Goal: Check status: Check status

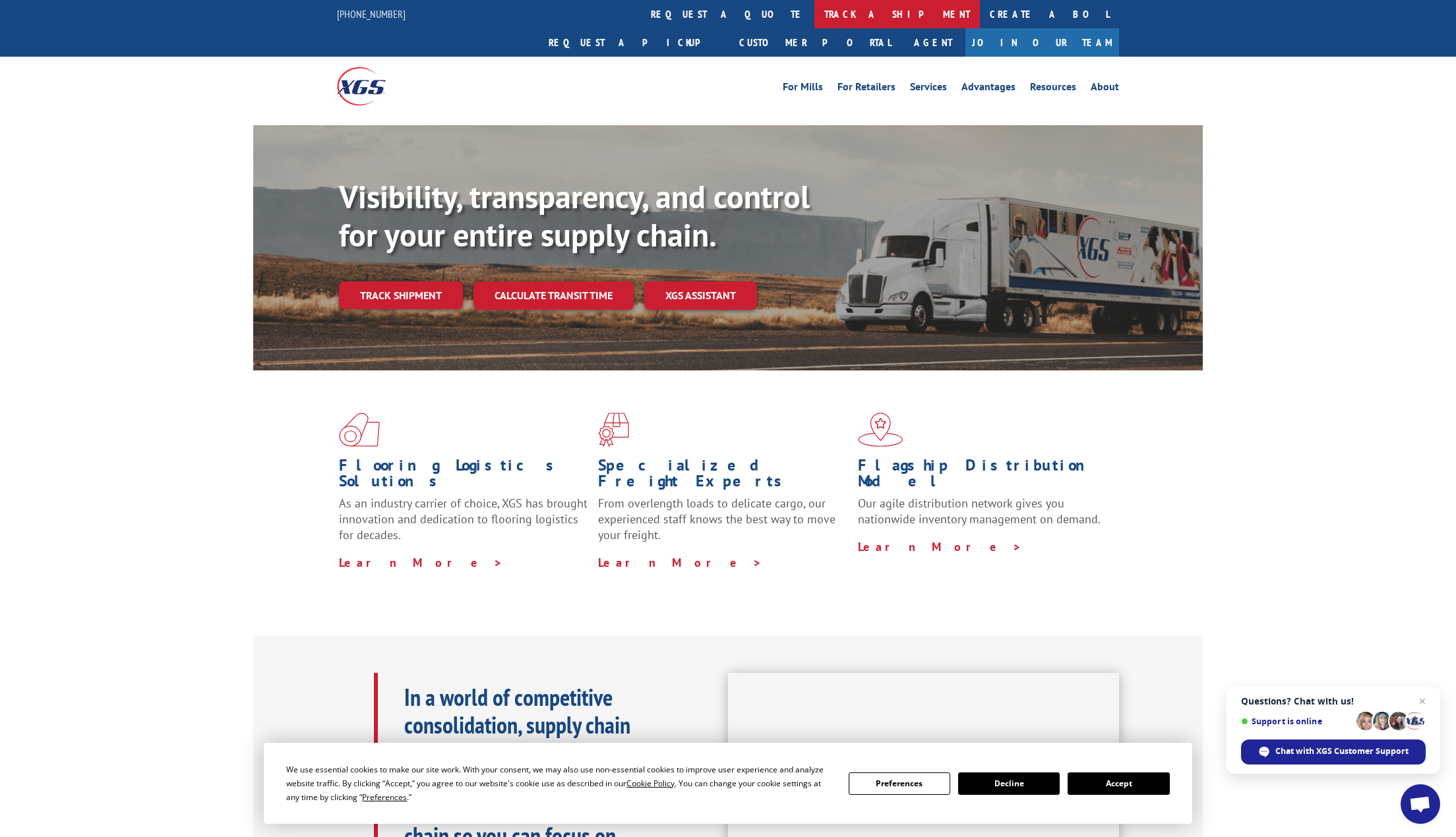
click at [815, 9] on link "track a shipment" at bounding box center [897, 14] width 165 height 28
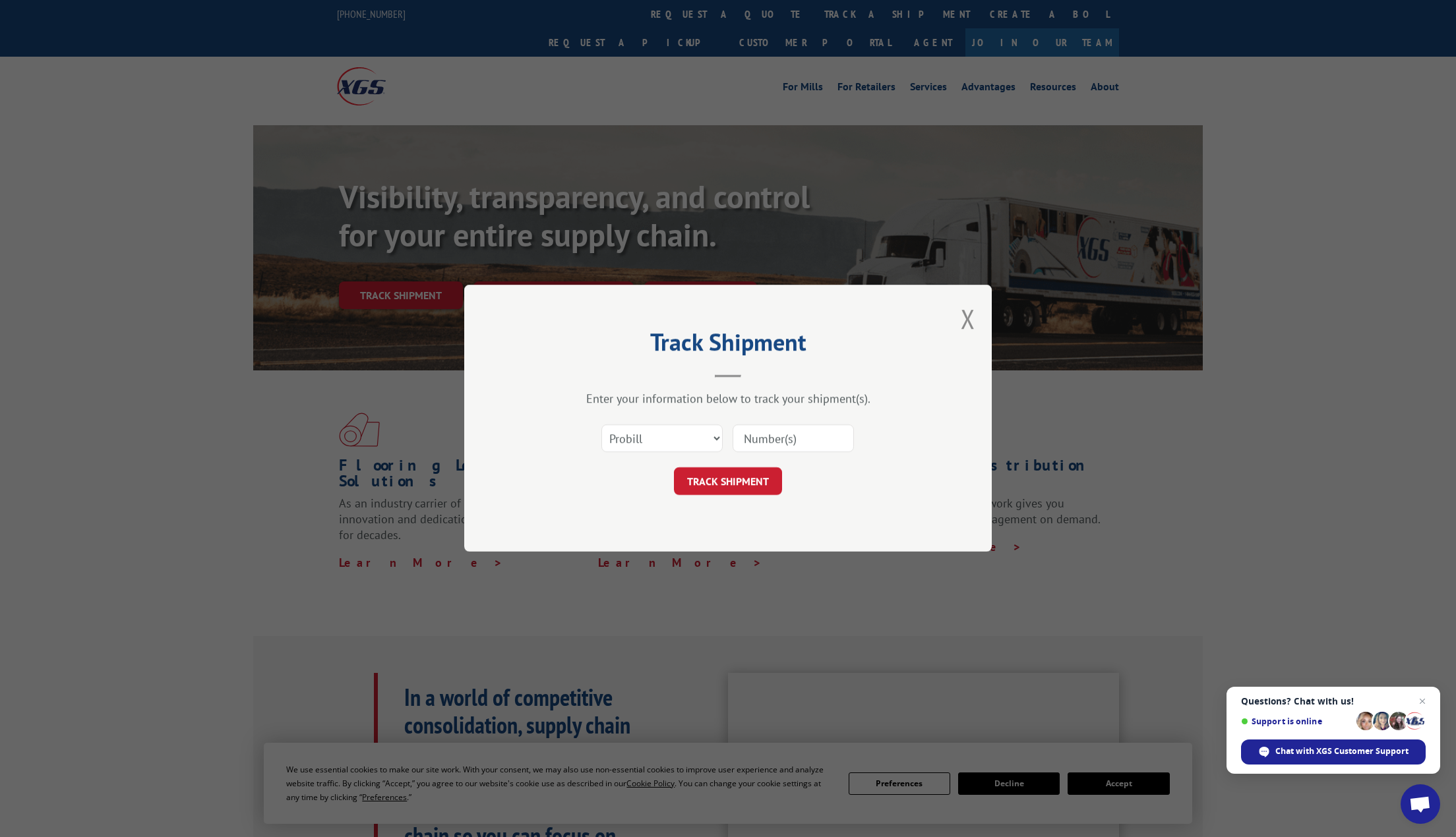
click at [755, 443] on input at bounding box center [794, 438] width 122 height 27
paste input "480069157183"
type input "480069157183"
click at [744, 483] on button "TRACK SHIPMENT" at bounding box center [728, 481] width 108 height 27
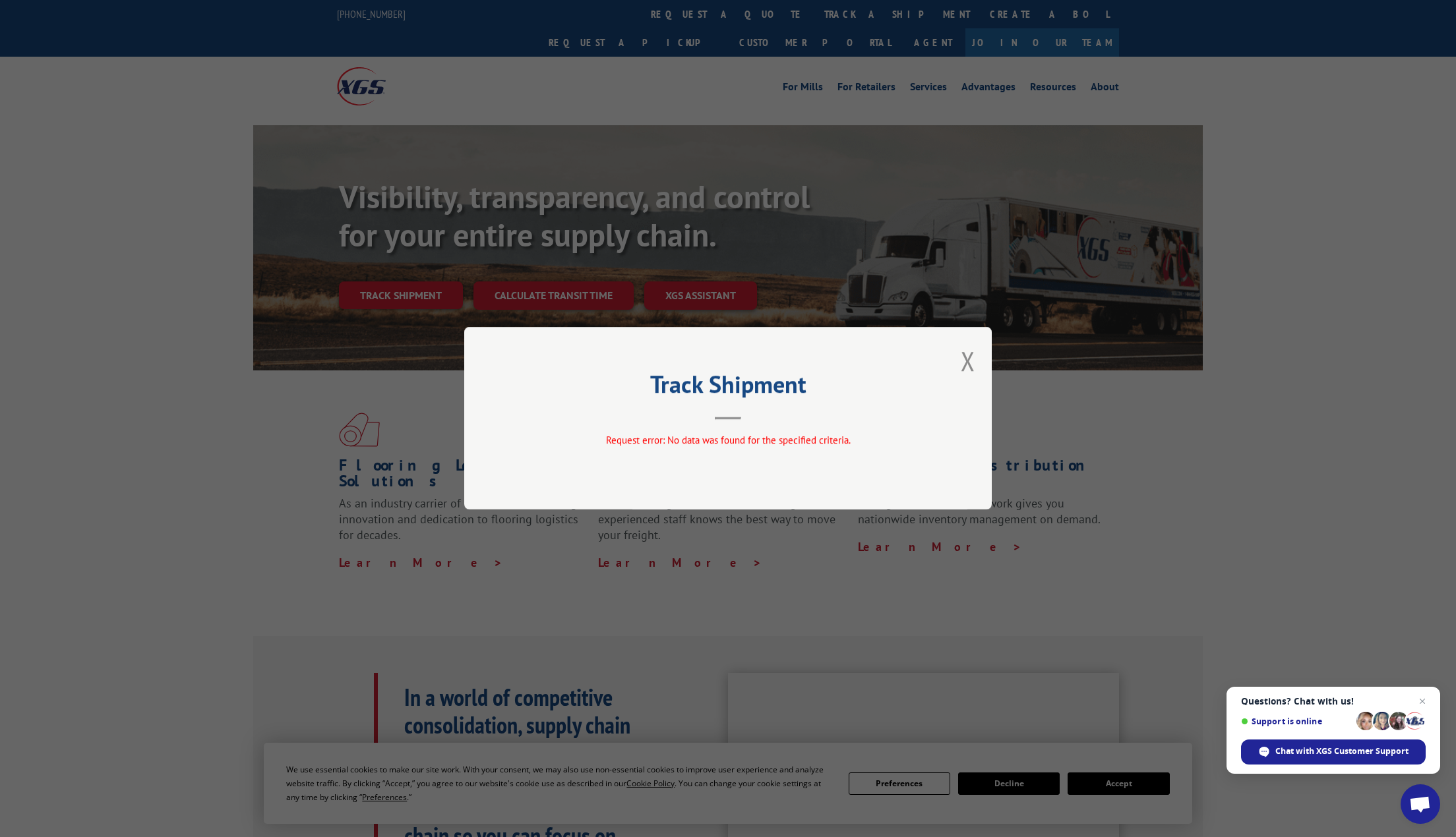
click at [958, 358] on div "Track Shipment Request error: No data was found for the specified criteria." at bounding box center [728, 418] width 527 height 183
click at [966, 367] on button "Close modal" at bounding box center [968, 360] width 15 height 35
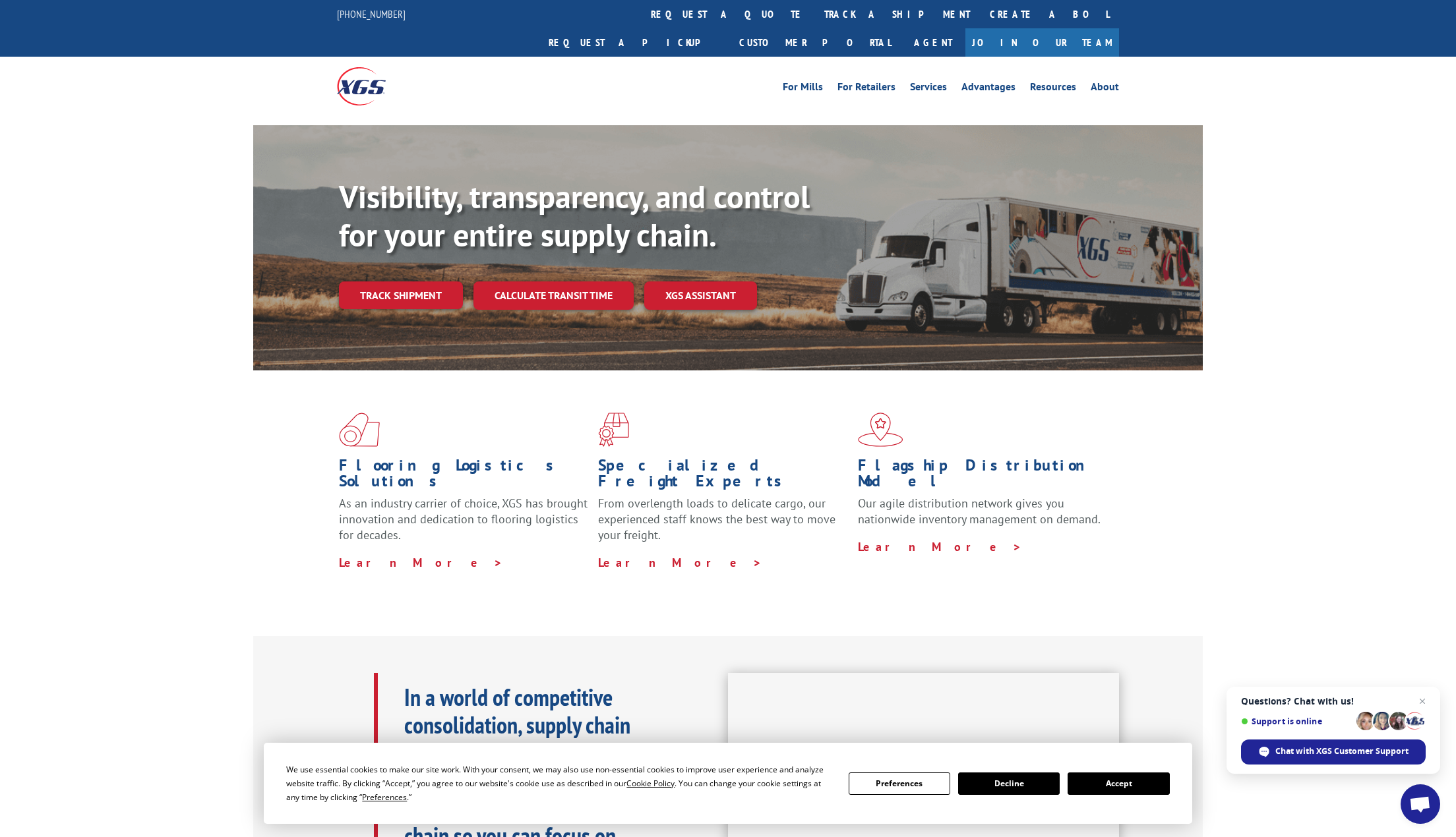
drag, startPoint x: 682, startPoint y: 23, endPoint x: 682, endPoint y: 62, distance: 39.0
click at [815, 23] on link "track a shipment" at bounding box center [897, 14] width 165 height 28
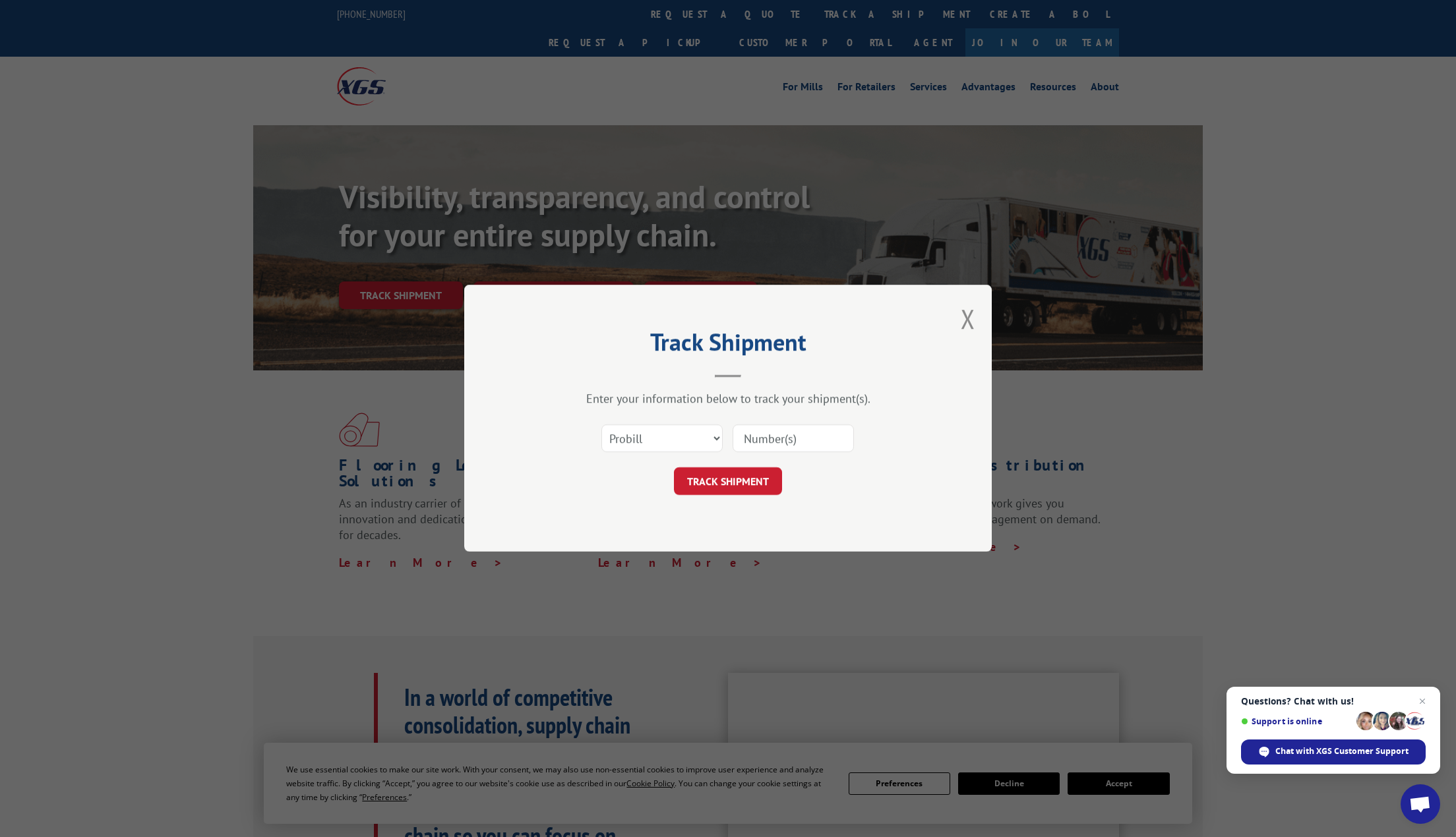
click at [623, 427] on div "Select category... Probill BOL PO" at bounding box center [728, 439] width 396 height 44
click at [623, 432] on select "Select category... Probill BOL PO" at bounding box center [662, 438] width 122 height 27
select select "bol"
click at [602, 425] on select "Select category... Probill BOL PO" at bounding box center [662, 438] width 122 height 27
click at [785, 448] on input at bounding box center [794, 438] width 122 height 27
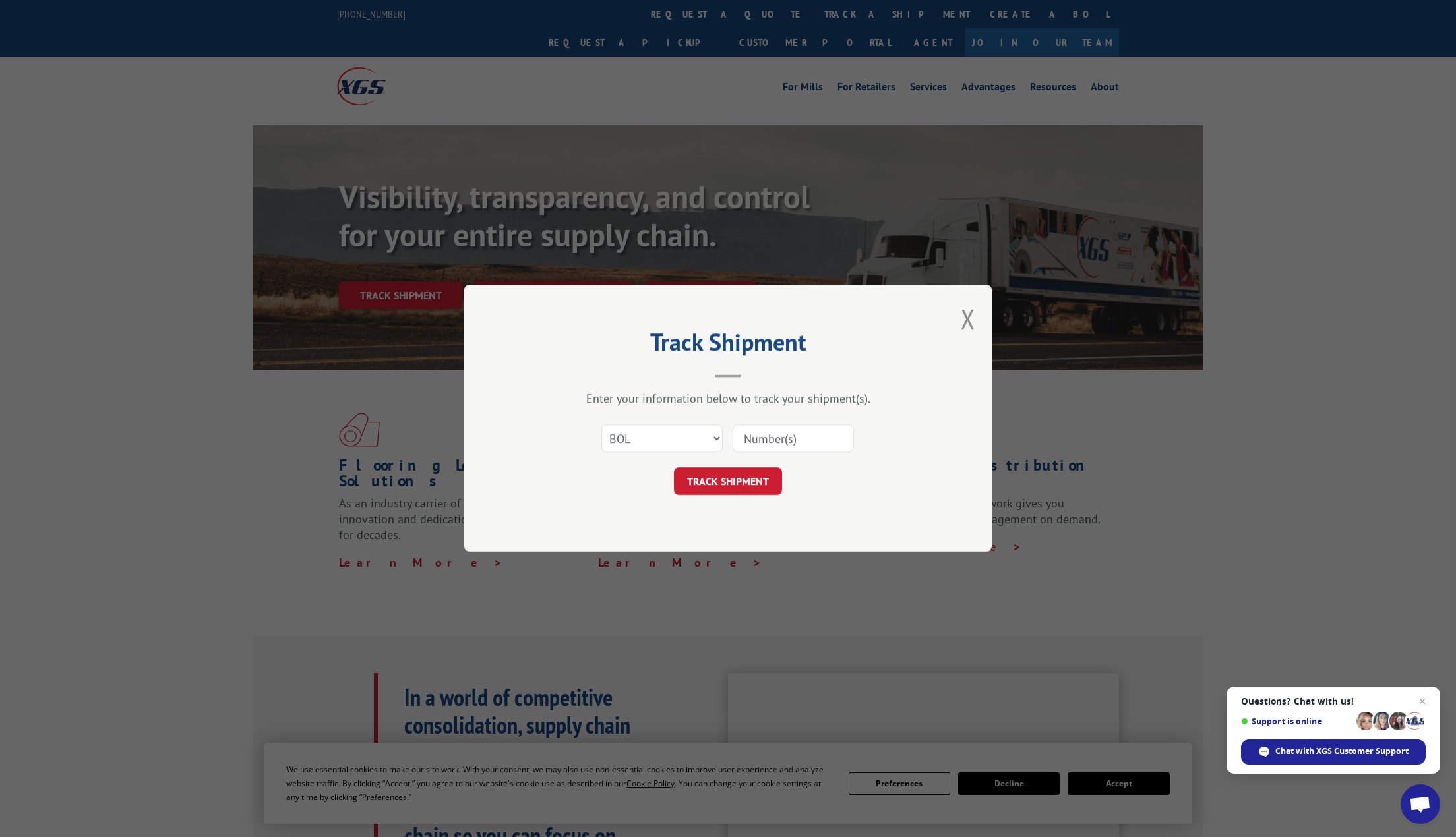
paste input "480069157183"
type input "480069157183"
click at [737, 485] on button "TRACK SHIPMENT" at bounding box center [728, 481] width 108 height 27
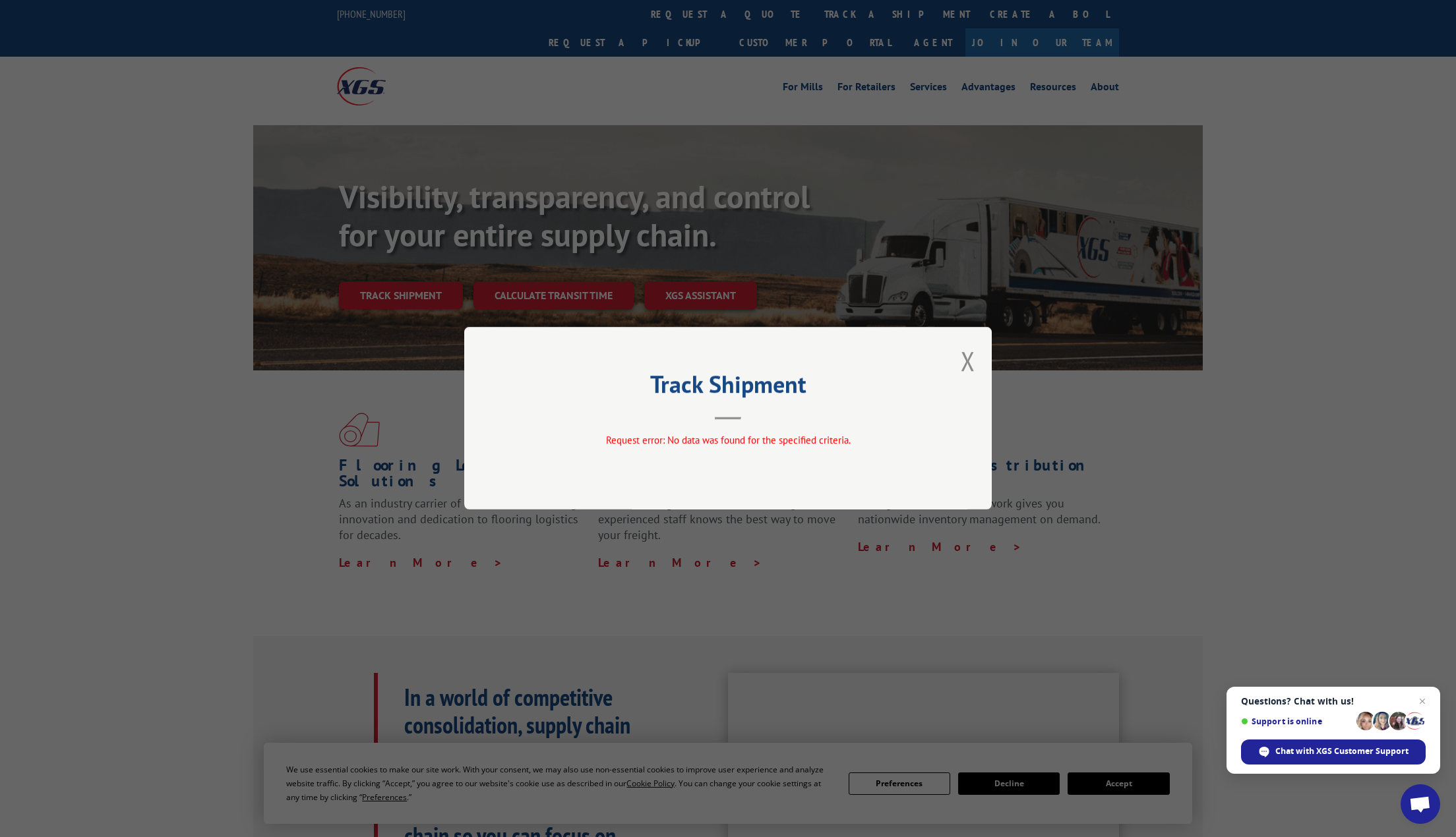
click at [976, 354] on div "Track Shipment Request error: No data was found for the specified criteria." at bounding box center [728, 418] width 527 height 183
click at [969, 374] on button "Close modal" at bounding box center [968, 360] width 15 height 35
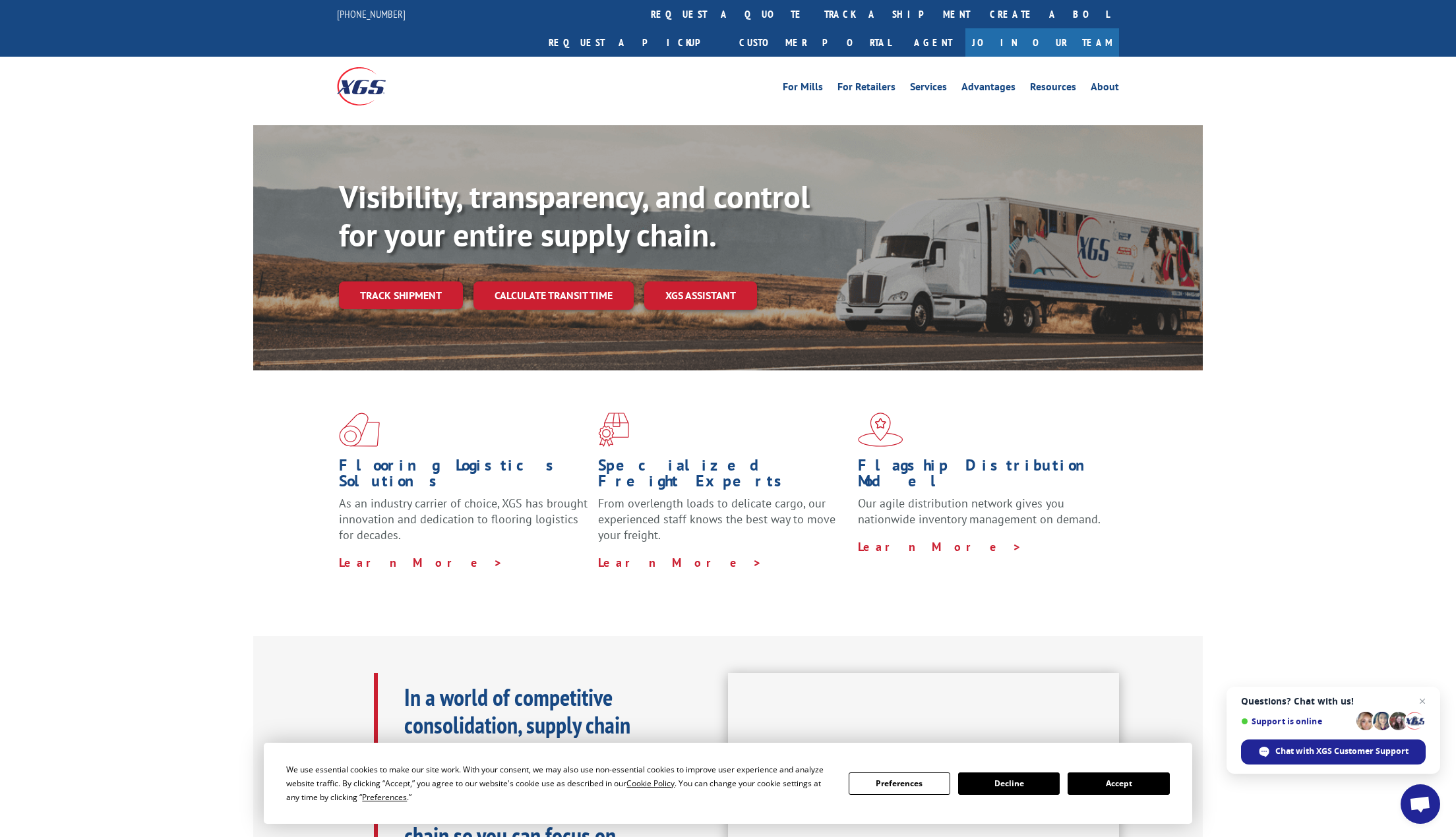
click at [969, 371] on div "Flooring Logistics Solutions As an industry carrier of choice, XGS has brought …" at bounding box center [728, 491] width 950 height 242
click at [674, 57] on div "For [PERSON_NAME] For Retailers Services Advantages Resources About For [PERSON…" at bounding box center [728, 86] width 782 height 59
click at [815, 27] on link "track a shipment" at bounding box center [897, 14] width 165 height 28
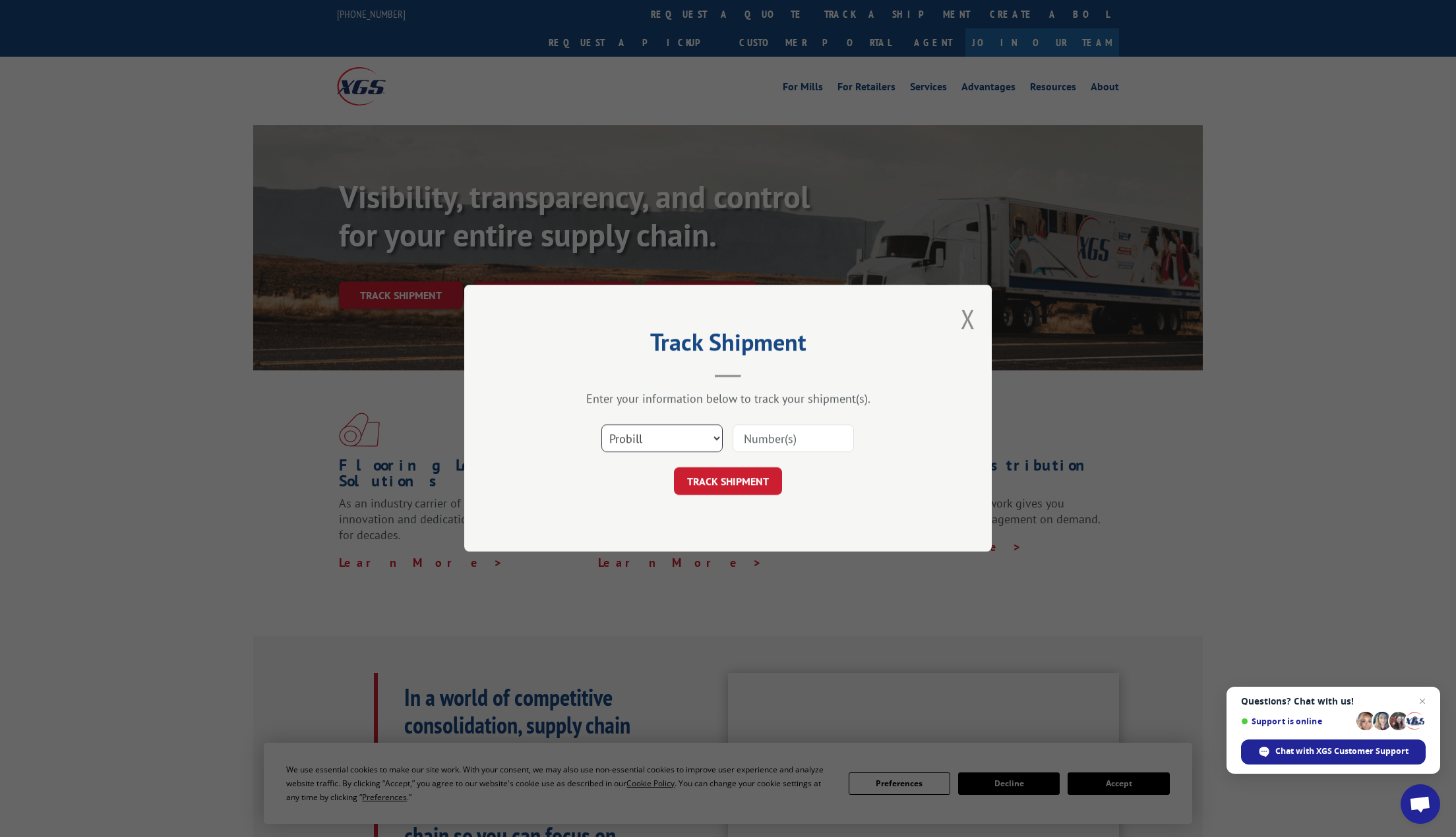
click at [659, 441] on select "Select category... Probill BOL PO" at bounding box center [662, 438] width 122 height 27
select select "po"
click at [602, 425] on select "Select category... Probill BOL PO" at bounding box center [662, 438] width 122 height 27
click at [815, 440] on input at bounding box center [794, 438] width 122 height 27
click at [826, 432] on input at bounding box center [794, 438] width 122 height 27
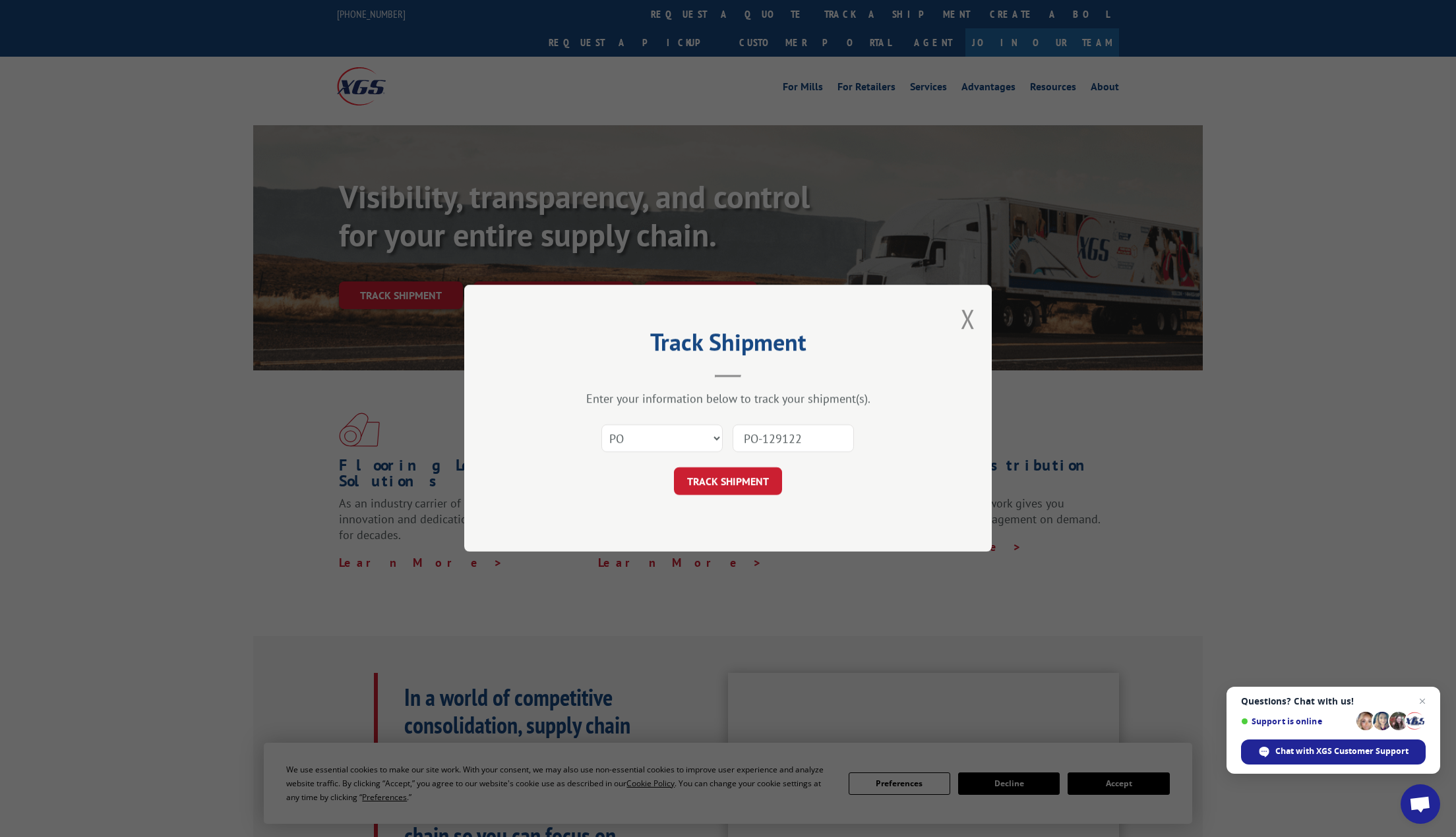
click at [826, 432] on input "PO-129122" at bounding box center [794, 438] width 122 height 27
click at [825, 433] on input "PO-129122" at bounding box center [794, 438] width 122 height 27
type input "PO-129122"
click at [697, 492] on button "TRACK SHIPMENT" at bounding box center [728, 481] width 108 height 27
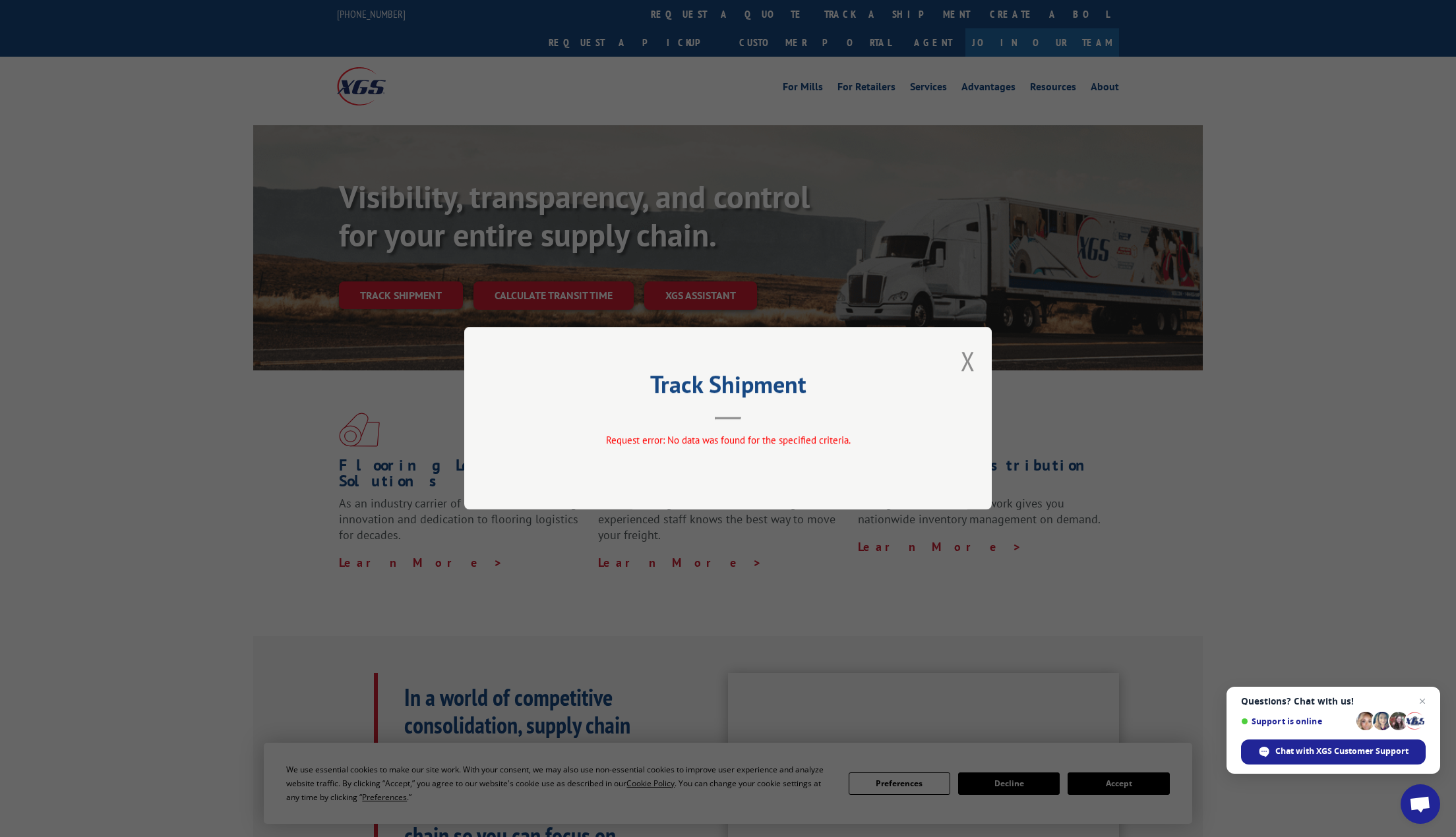
click at [978, 344] on div "Track Shipment Request error: No data was found for the specified criteria." at bounding box center [728, 418] width 527 height 183
drag, startPoint x: 964, startPoint y: 358, endPoint x: 909, endPoint y: 165, distance: 200.7
click at [964, 358] on button "Close modal" at bounding box center [968, 360] width 15 height 35
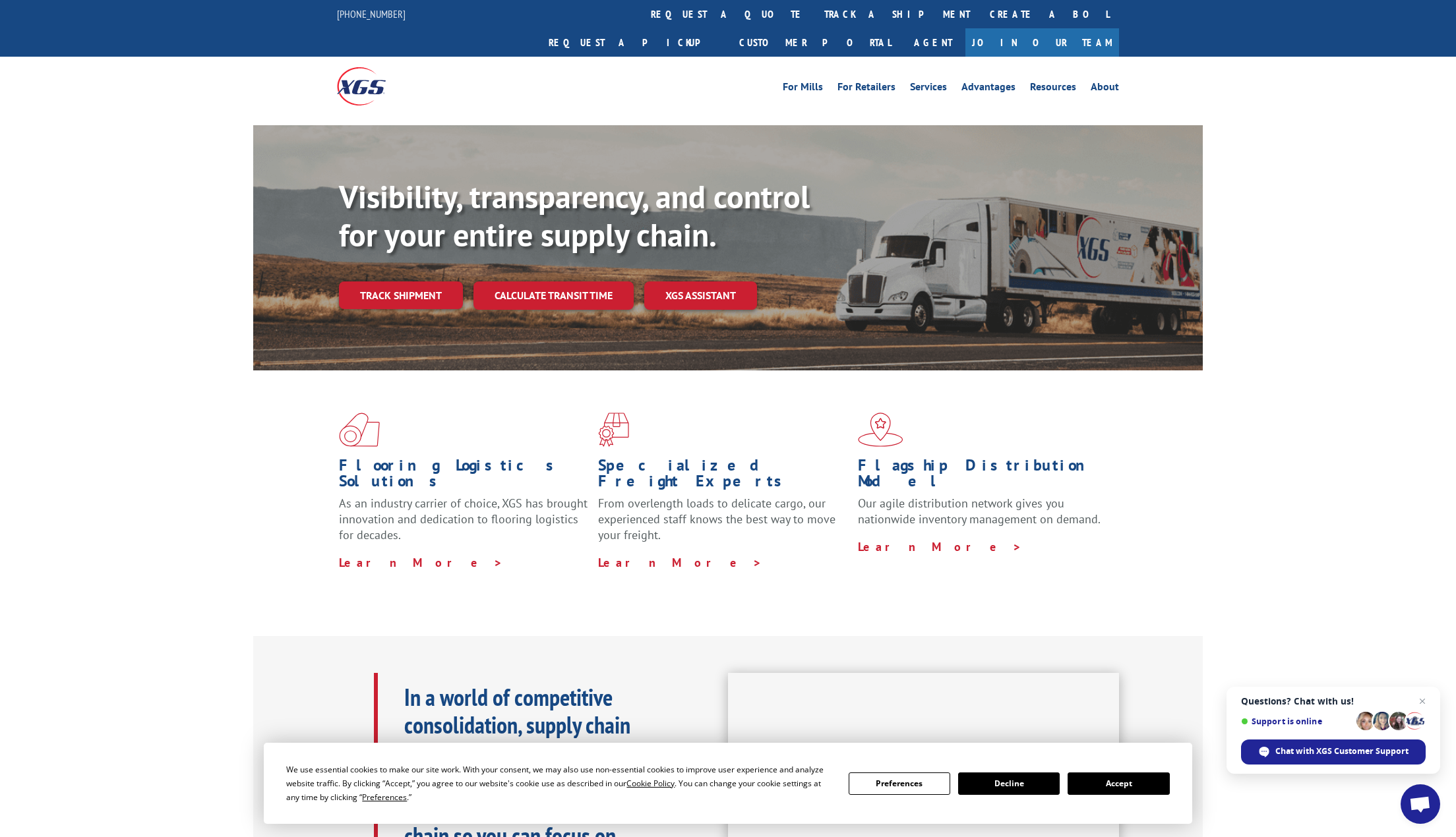
drag, startPoint x: 689, startPoint y: 13, endPoint x: 689, endPoint y: 20, distance: 7.0
click at [815, 13] on link "track a shipment" at bounding box center [897, 14] width 165 height 28
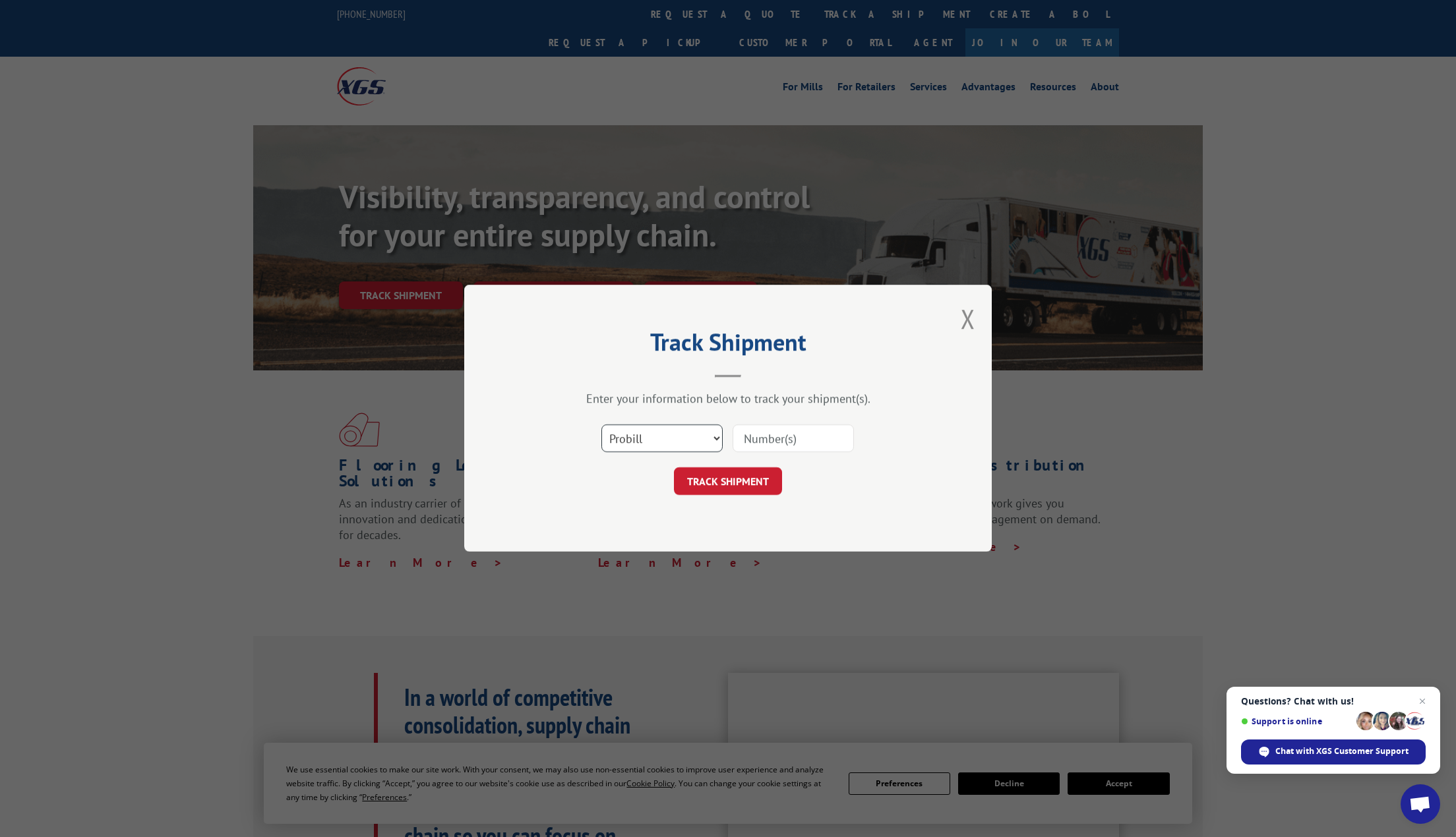
drag, startPoint x: 687, startPoint y: 429, endPoint x: 684, endPoint y: 449, distance: 20.2
click at [687, 429] on select "Select category... Probill BOL PO" at bounding box center [662, 438] width 122 height 27
select select "po"
click at [602, 425] on select "Select category... Probill BOL PO" at bounding box center [662, 438] width 122 height 27
click at [769, 447] on input at bounding box center [794, 438] width 122 height 27
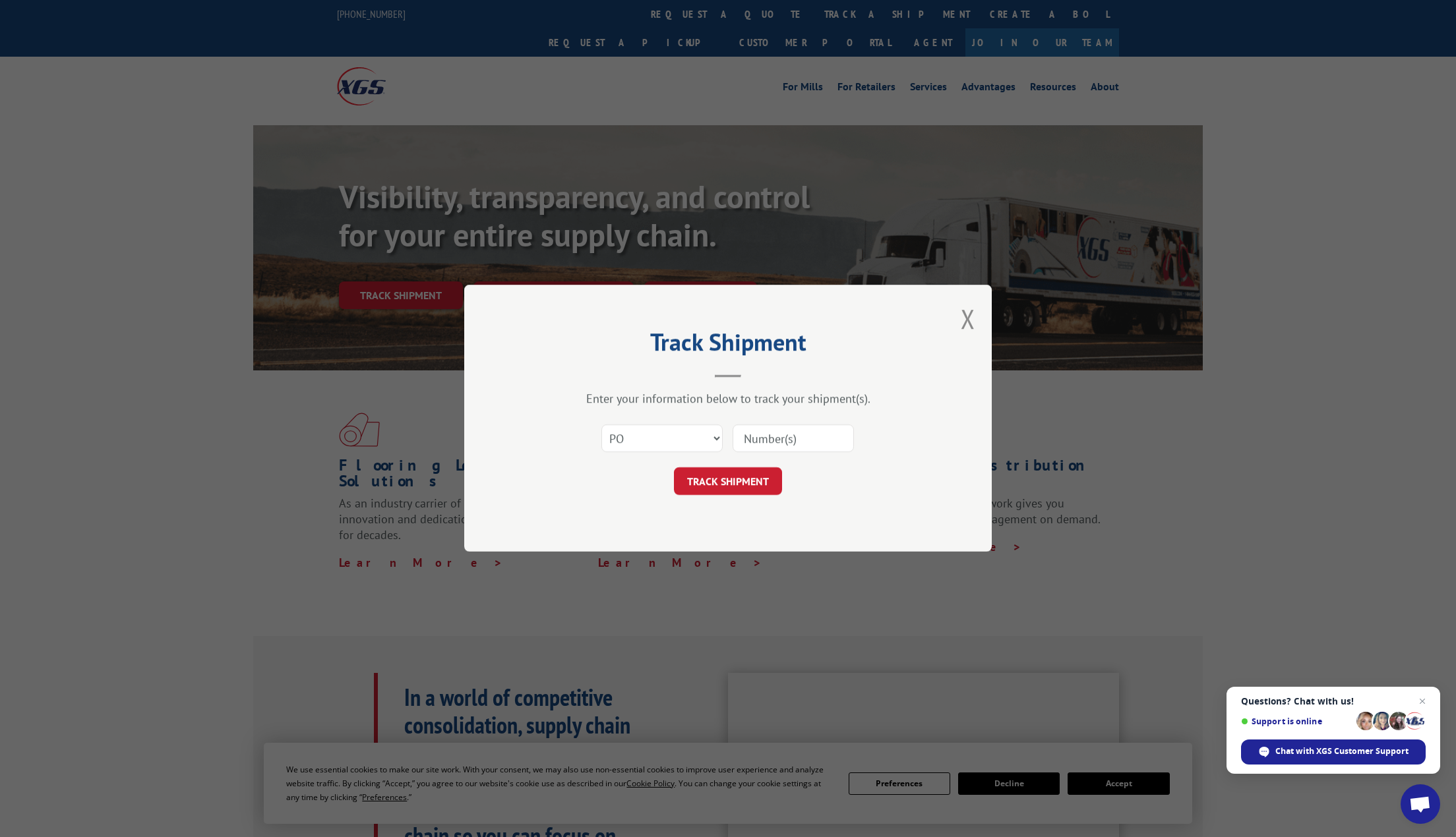
paste input "PO-129122"
drag, startPoint x: 766, startPoint y: 442, endPoint x: 574, endPoint y: 439, distance: 192.0
click at [574, 439] on div "Select category... Probill BOL PO PO-129122" at bounding box center [728, 439] width 396 height 44
type input "129122"
click button "TRACK SHIPMENT" at bounding box center [728, 481] width 108 height 27
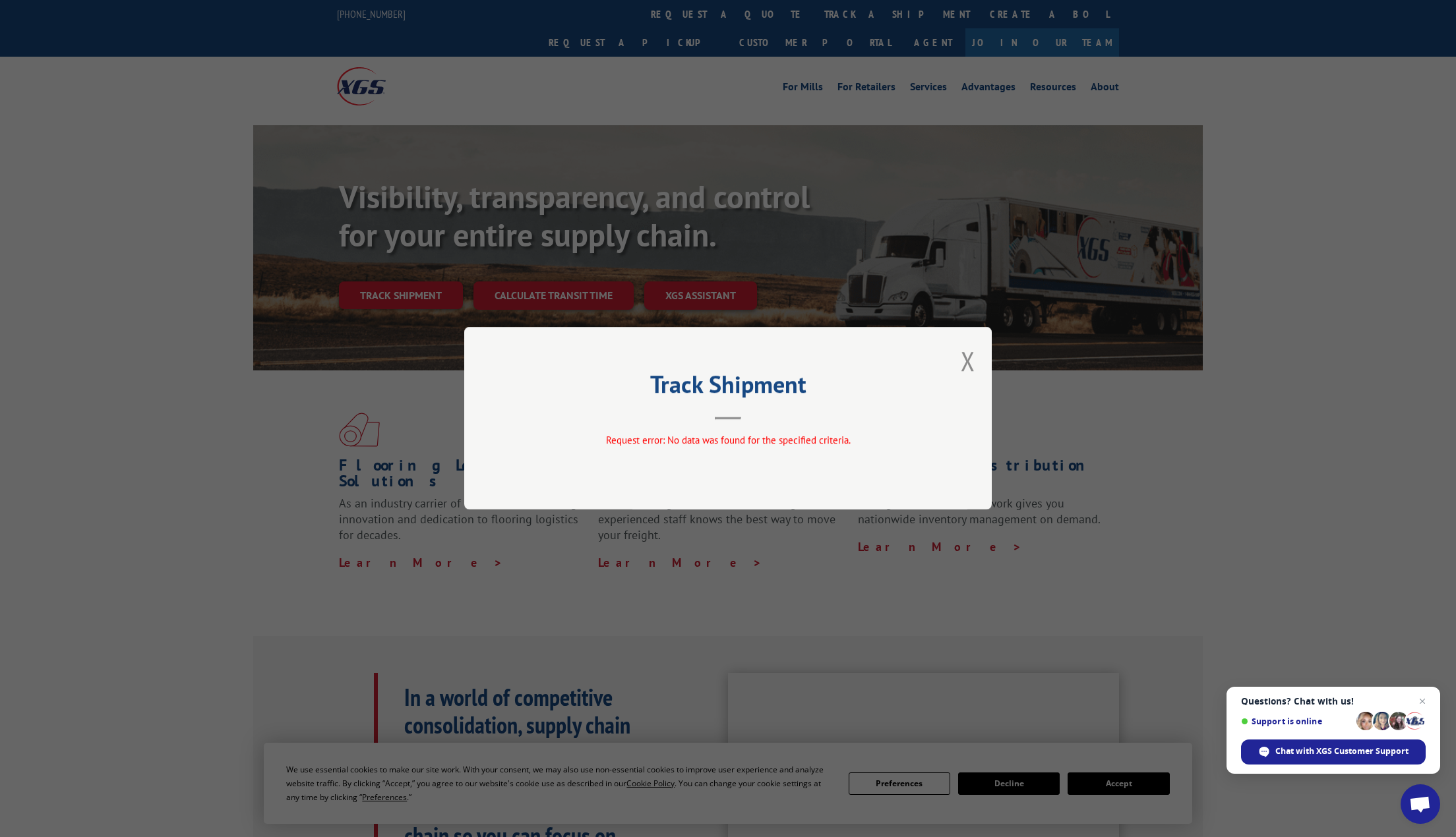
drag, startPoint x: 994, startPoint y: 347, endPoint x: 979, endPoint y: 356, distance: 17.5
click at [986, 352] on div "Track Shipment Request error: No data was found for the specified criteria." at bounding box center [728, 418] width 1456 height 837
click at [970, 360] on button "Close modal" at bounding box center [968, 360] width 15 height 35
